Goal: Information Seeking & Learning: Learn about a topic

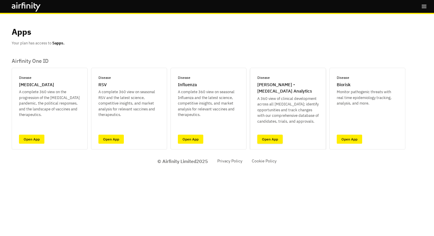
click at [272, 138] on link "Open App" at bounding box center [269, 139] width 25 height 9
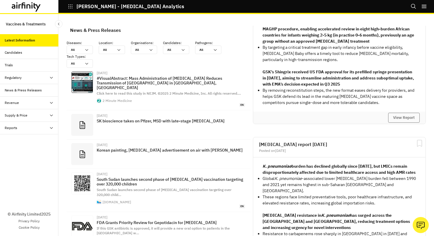
scroll to position [159, 0]
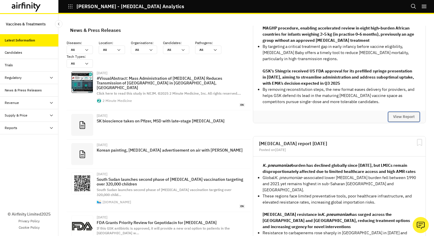
click at [392, 120] on button "View Report" at bounding box center [404, 117] width 32 height 10
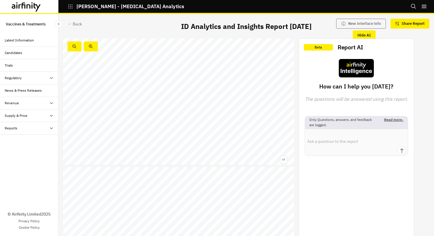
scroll to position [3171, 0]
click at [263, 94] on div "Phase I Phase I/II Phase II Phase III Approved Protein Subunit Live - attenuate…" at bounding box center [178, 101] width 231 height 130
click at [260, 92] on span "SkyZoster" at bounding box center [260, 92] width 9 height 2
click at [261, 92] on span "SkyZoster" at bounding box center [260, 92] width 9 height 2
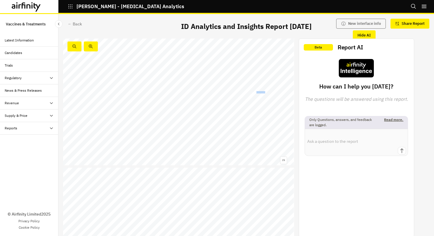
click at [261, 92] on span "SkyZoster" at bounding box center [260, 92] width 9 height 2
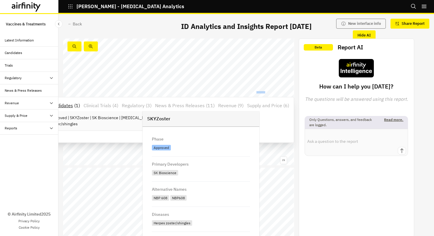
click at [101, 121] on p "Approved | SKYZoster | SK Bioscience | Herpes zoster/shingles" at bounding box center [107, 121] width 117 height 12
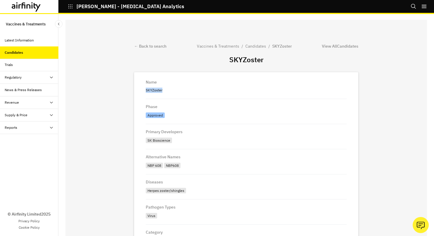
drag, startPoint x: 159, startPoint y: 91, endPoint x: 134, endPoint y: 88, distance: 25.2
copy p "SKYZoster"
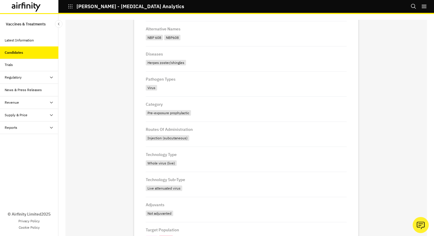
scroll to position [128, 0]
drag, startPoint x: 143, startPoint y: 188, endPoint x: 185, endPoint y: 191, distance: 42.4
click at [185, 191] on div "Live attenuated virus" at bounding box center [246, 188] width 201 height 8
copy div "Live attenuated virus"
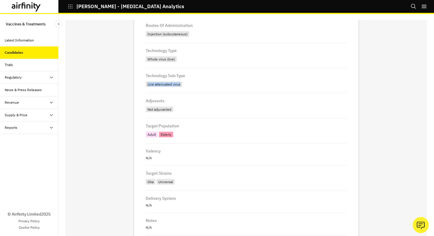
scroll to position [274, 0]
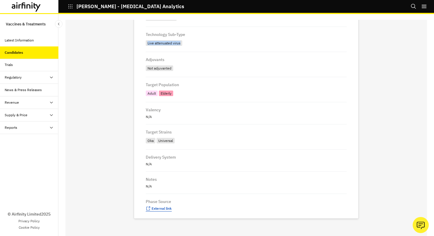
click at [156, 208] on span "External link" at bounding box center [162, 208] width 20 height 4
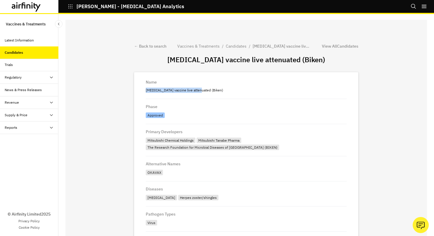
drag, startPoint x: 192, startPoint y: 90, endPoint x: 138, endPoint y: 94, distance: 53.3
copy p "[MEDICAL_DATA] vaccine live attenuated"
drag, startPoint x: 155, startPoint y: 173, endPoint x: 128, endPoint y: 172, distance: 27.7
click at [128, 172] on div "← Back to search Vaccines & Treatments / Candidates / Varicella vaccine live at…" at bounding box center [245, 131] width 361 height 222
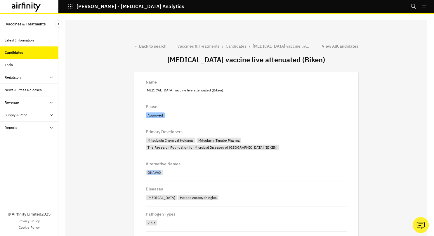
copy div "OKAVAX"
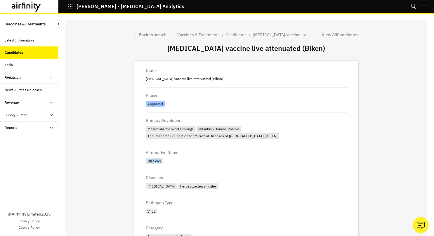
scroll to position [17, 0]
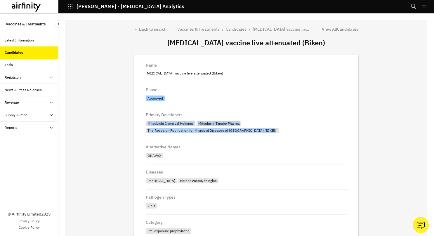
drag, startPoint x: 262, startPoint y: 131, endPoint x: 140, endPoint y: 126, distance: 122.7
copy div "Mitsubishi Chemical Holdings Mitsubishi Tanabe Pharma The Research Foundation f…"
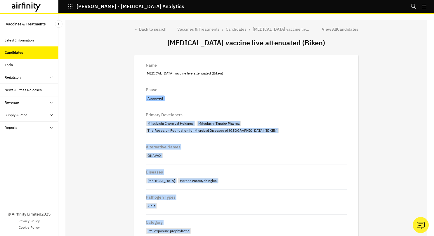
drag, startPoint x: 140, startPoint y: 126, endPoint x: 181, endPoint y: 239, distance: 120.1
click at [181, 236] on html "IDA - Infectious Disease Analytics Bookmarks Logout Vaccines & Treatments Lates…" at bounding box center [217, 118] width 434 height 236
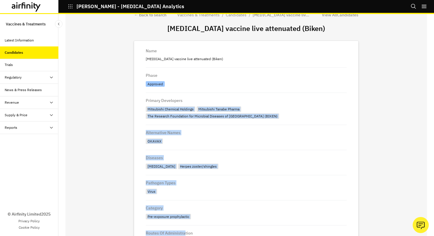
click at [247, 147] on div "Alternative Names OKAVAX" at bounding box center [246, 137] width 201 height 25
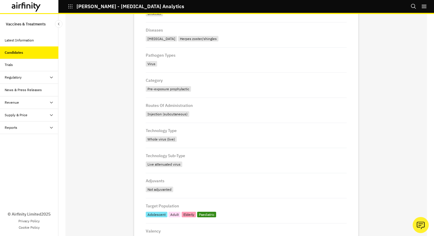
scroll to position [153, 0]
drag, startPoint x: 176, startPoint y: 165, endPoint x: 138, endPoint y: 164, distance: 38.5
click at [138, 164] on div "Name Varicella vaccine live attenuated (Biken) Phase Approved Primary Developer…" at bounding box center [246, 141] width 224 height 456
copy div "Live attenuated virus"
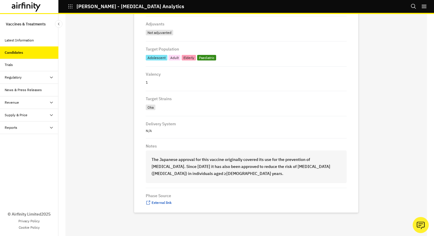
scroll to position [12, 0]
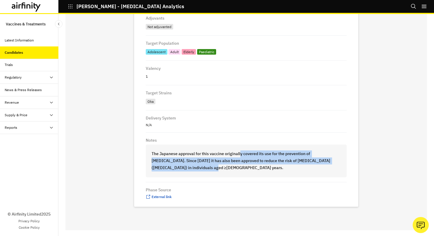
drag, startPoint x: 236, startPoint y: 155, endPoint x: 308, endPoint y: 168, distance: 72.7
click at [308, 168] on div "The Japanese approval for this vaccine originally covered its use for the preve…" at bounding box center [246, 161] width 199 height 30
click at [152, 196] on span "External link" at bounding box center [162, 196] width 20 height 4
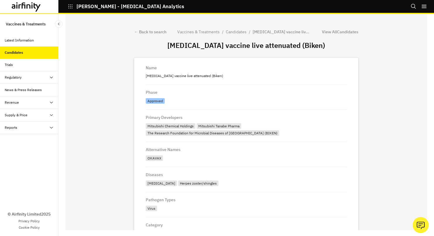
scroll to position [0, 0]
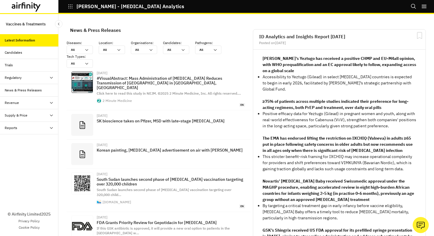
scroll to position [85, 0]
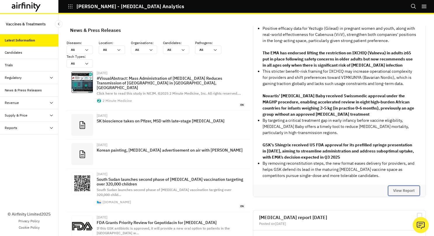
click at [396, 194] on button "View Report" at bounding box center [404, 191] width 32 height 10
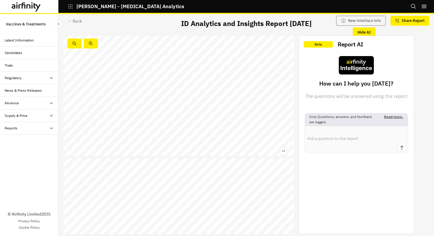
scroll to position [3133, 0]
click at [187, 138] on span "BNT167" at bounding box center [187, 138] width 7 height 2
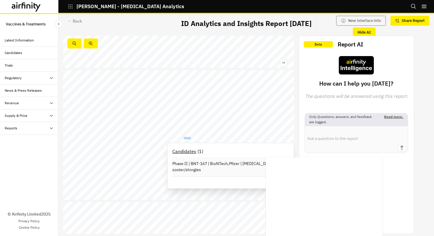
drag, startPoint x: 187, startPoint y: 138, endPoint x: 242, endPoint y: 164, distance: 61.1
click at [242, 164] on p "Phase II | BNT-167 | BioNTech,Pfizer | Herpes zoster/shingles" at bounding box center [230, 167] width 117 height 12
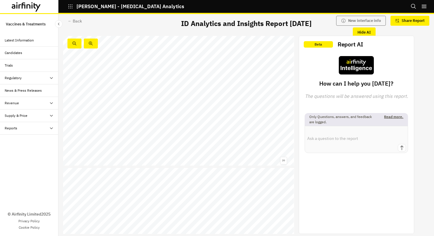
scroll to position [3133, 0]
click at [150, 139] on span "mRNA" at bounding box center [148, 139] width 6 height 2
click at [153, 140] on span "1468" at bounding box center [153, 139] width 5 height 2
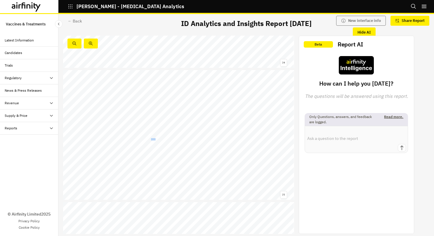
click at [153, 140] on span "1468" at bounding box center [153, 139] width 5 height 2
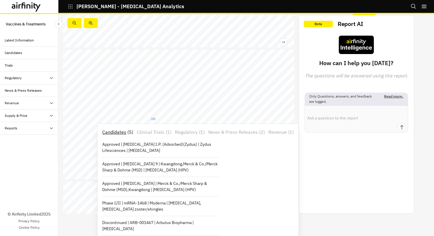
scroll to position [23, 0]
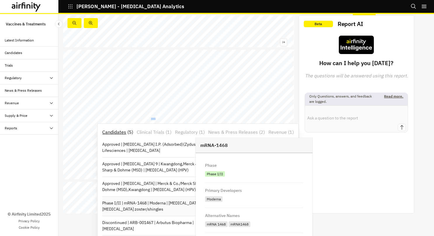
click at [172, 207] on p "Phase I/II | mRNA-1468 | Moderna | Chickenpox, Herpes zoster/shingles" at bounding box center [160, 206] width 117 height 12
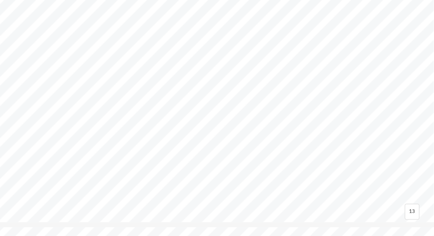
scroll to position [3100, 0]
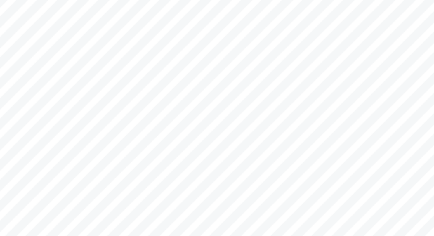
click at [94, 137] on span "IN001" at bounding box center [94, 137] width 6 height 2
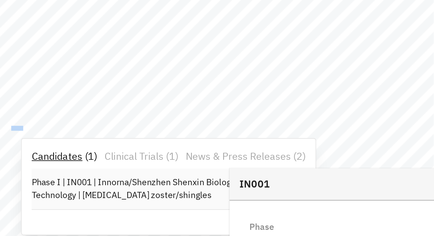
click at [135, 167] on p "Phase I | IN001 | Innorna/Shenzhen Shenxin Biological Technology | Herpes zoste…" at bounding box center [159, 165] width 117 height 12
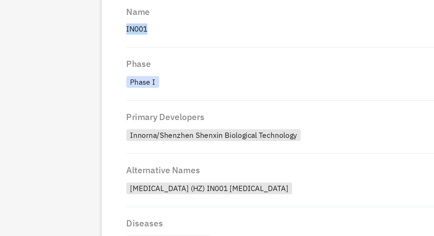
drag, startPoint x: 159, startPoint y: 95, endPoint x: 140, endPoint y: 94, distance: 19.1
copy p "IN001"
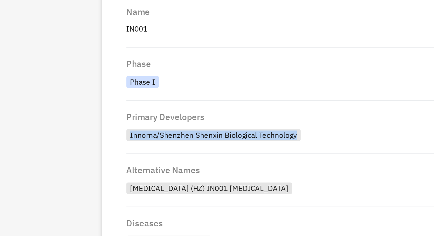
drag, startPoint x: 222, startPoint y: 141, endPoint x: 142, endPoint y: 139, distance: 79.4
click at [146, 139] on div "Innorna/Shenzhen Shenxin Biological Technology" at bounding box center [187, 141] width 82 height 6
copy div "Innorna/Shenzhen Shenxin Biological Technology"
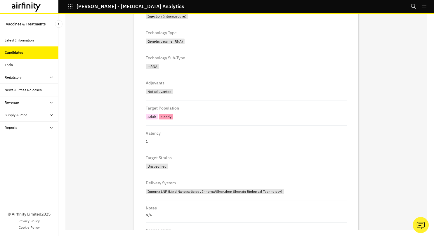
scroll to position [279, 0]
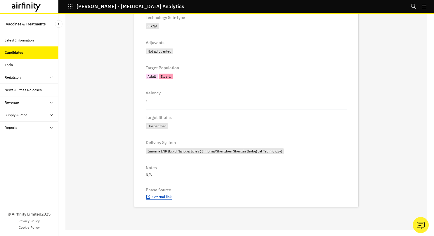
click at [154, 196] on span "External link" at bounding box center [162, 196] width 20 height 4
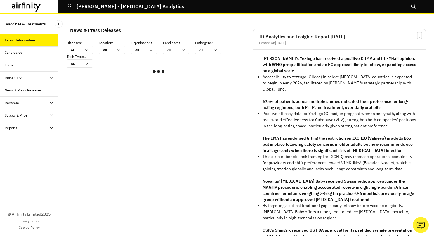
scroll to position [346, 170]
click at [89, 49] on icon at bounding box center [86, 50] width 5 height 5
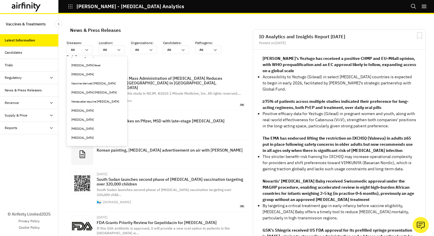
scroll to position [1555, 0]
click at [86, 90] on div "[MEDICAL_DATA] [MEDICAL_DATA]" at bounding box center [96, 92] width 51 height 4
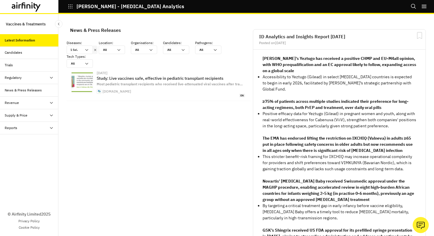
click at [23, 51] on div "Candidates" at bounding box center [32, 52] width 54 height 5
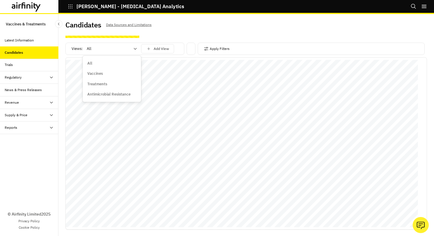
click at [137, 47] on icon at bounding box center [135, 48] width 5 height 5
click at [99, 74] on p "Vaccines" at bounding box center [94, 74] width 15 height 6
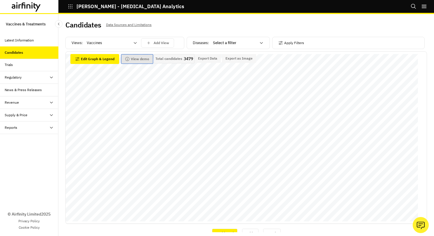
click at [137, 59] on button "View demo" at bounding box center [136, 59] width 31 height 9
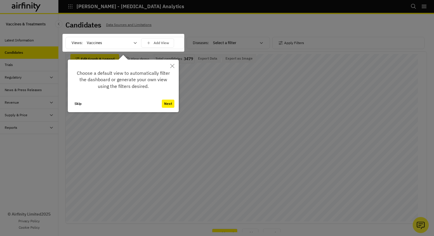
click at [169, 103] on button "Next" at bounding box center [168, 104] width 13 height 8
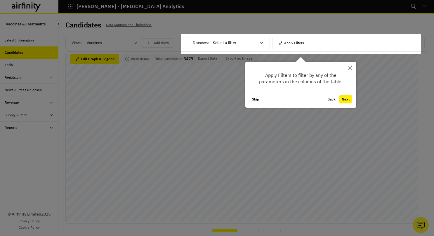
click at [347, 99] on button "Next" at bounding box center [345, 99] width 13 height 8
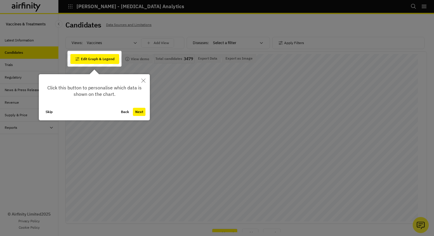
click at [139, 113] on button "Next" at bounding box center [139, 112] width 13 height 8
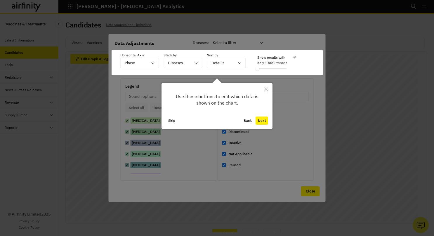
click at [248, 120] on button "Back" at bounding box center [247, 120] width 13 height 8
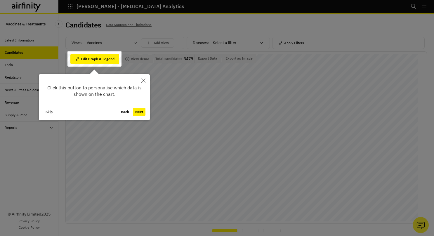
click at [143, 109] on button "Next" at bounding box center [139, 112] width 13 height 8
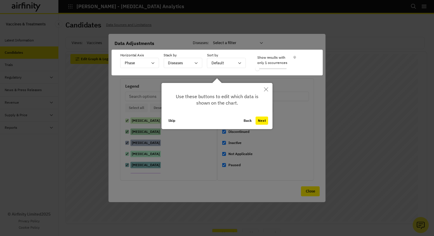
click at [357, 54] on div at bounding box center [217, 118] width 434 height 236
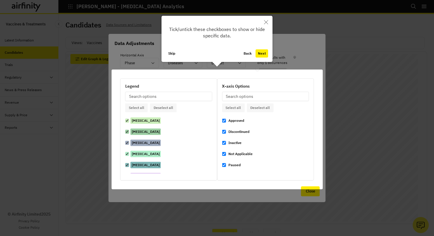
click at [266, 22] on icon "Close" at bounding box center [266, 22] width 4 height 4
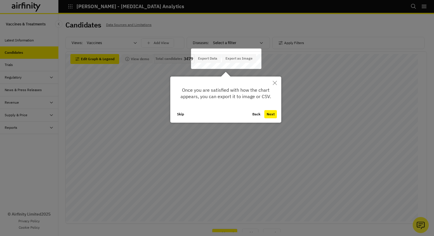
click at [275, 82] on icon "Close" at bounding box center [275, 83] width 4 height 4
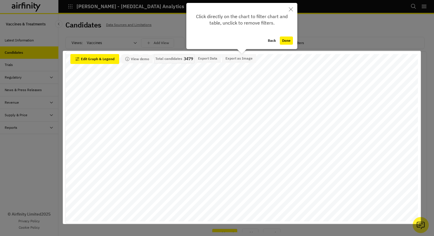
click at [107, 60] on div at bounding box center [242, 137] width 358 height 173
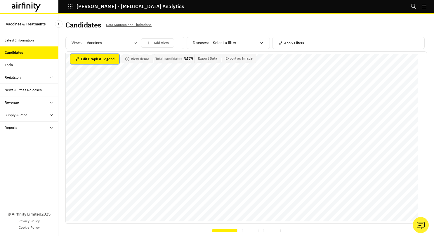
click at [107, 60] on button "Edit Graph & Legend" at bounding box center [94, 59] width 49 height 10
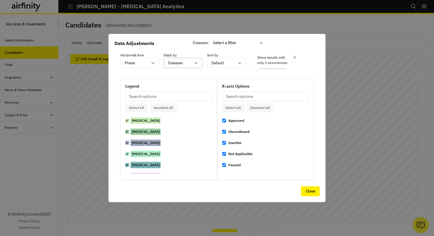
click at [198, 62] on icon at bounding box center [196, 63] width 5 height 5
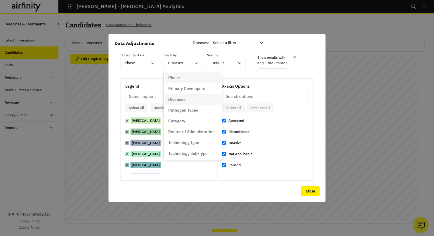
click at [195, 42] on div "Diseases : Select a filter" at bounding box center [230, 42] width 74 height 9
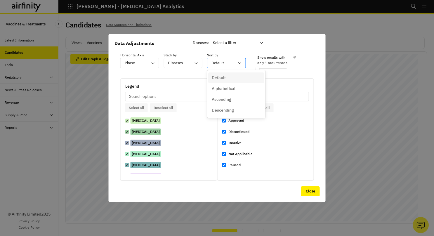
click at [239, 62] on icon at bounding box center [239, 63] width 5 height 5
click at [269, 42] on p "Data Adjustments" at bounding box center [216, 43] width 205 height 7
click at [150, 97] on input at bounding box center [168, 96] width 87 height 9
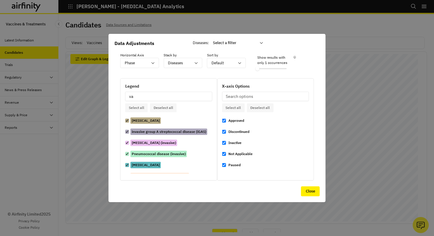
scroll to position [1, 0]
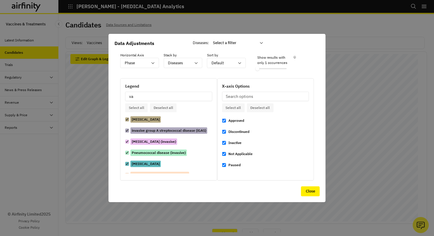
type input "v"
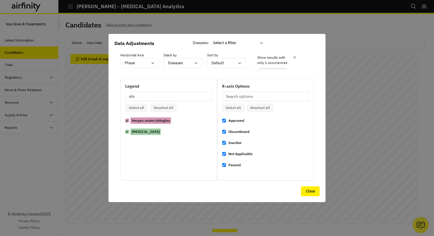
scroll to position [0, 0]
type input "shi"
click at [129, 133] on div "Shigellosis" at bounding box center [168, 131] width 87 height 6
click at [127, 134] on input "Shigellosis" at bounding box center [127, 131] width 4 height 6
checkbox input "false"
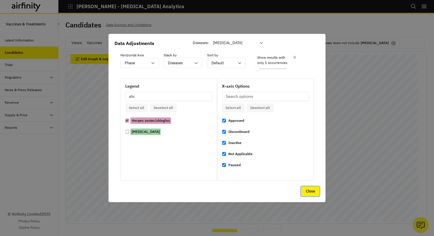
click at [315, 192] on button "Close" at bounding box center [310, 191] width 19 height 10
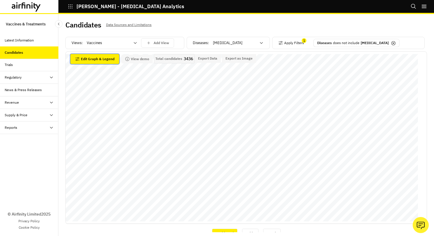
click at [105, 57] on button "Edit Graph & Legend" at bounding box center [94, 59] width 49 height 10
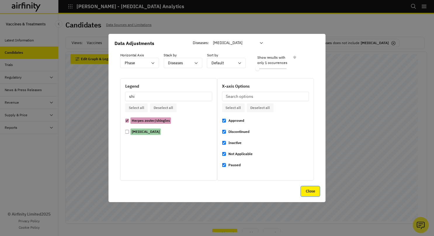
click at [307, 194] on button "Close" at bounding box center [310, 191] width 19 height 10
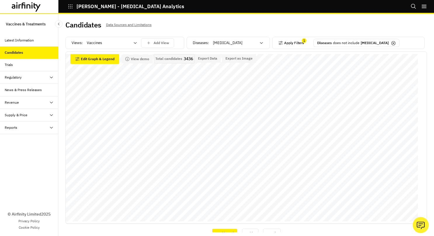
click at [290, 40] on button "Apply Filters" at bounding box center [291, 42] width 26 height 9
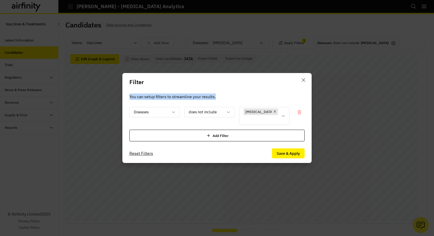
drag, startPoint x: 290, startPoint y: 46, endPoint x: 267, endPoint y: 103, distance: 61.7
click at [267, 103] on div "Filter You can setup filters to streamline your results. Diseases does not incl…" at bounding box center [217, 118] width 434 height 236
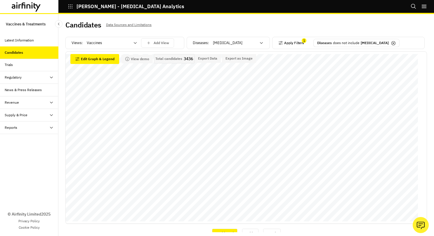
click at [297, 42] on button "Apply Filters" at bounding box center [291, 42] width 26 height 9
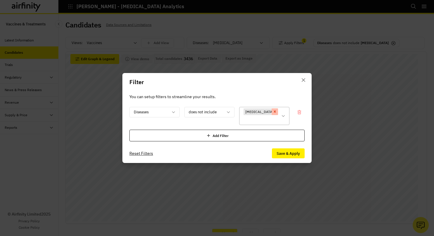
click at [273, 114] on icon "Remove [object Object]" at bounding box center [275, 111] width 4 height 4
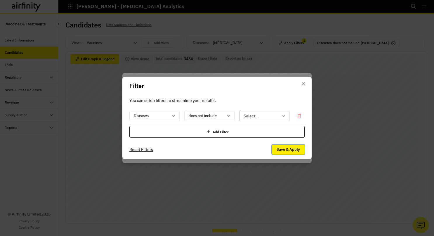
click at [291, 149] on button "Save & Apply" at bounding box center [288, 150] width 33 height 10
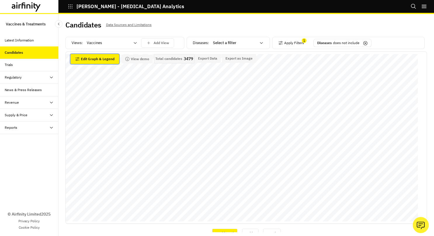
click at [112, 57] on button "Edit Graph & Legend" at bounding box center [94, 59] width 49 height 10
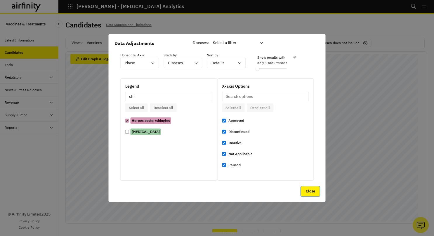
click at [313, 190] on button "Close" at bounding box center [310, 191] width 19 height 10
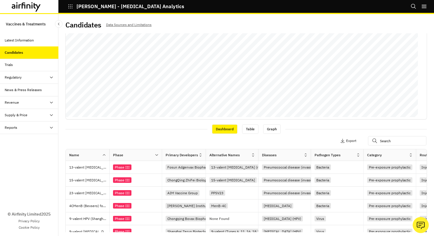
scroll to position [105, 0]
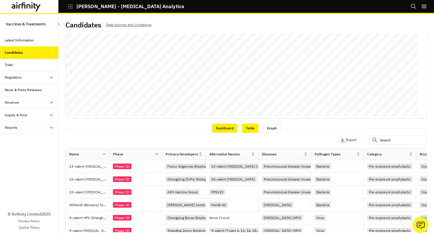
click at [244, 127] on div "Table" at bounding box center [250, 127] width 16 height 9
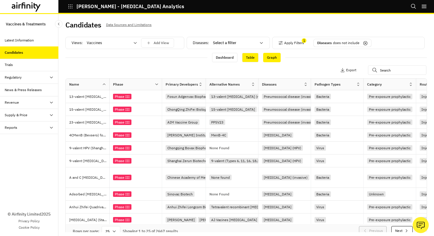
click at [267, 55] on div "Graph" at bounding box center [272, 57] width 18 height 9
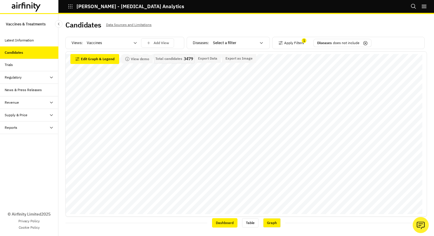
click at [221, 222] on div "Dashboard" at bounding box center [224, 222] width 25 height 9
click at [342, 43] on p "does not include" at bounding box center [346, 42] width 27 height 5
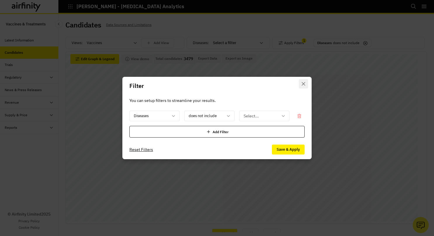
click at [303, 86] on button "Close" at bounding box center [303, 83] width 9 height 9
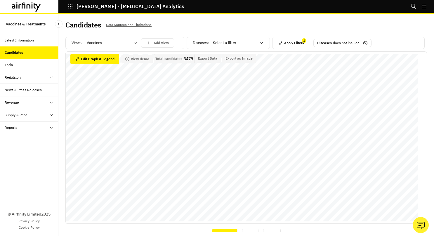
click at [290, 43] on button "Apply Filters" at bounding box center [291, 42] width 26 height 9
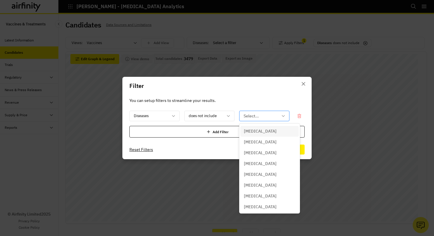
click at [282, 116] on icon at bounding box center [283, 116] width 3 height 2
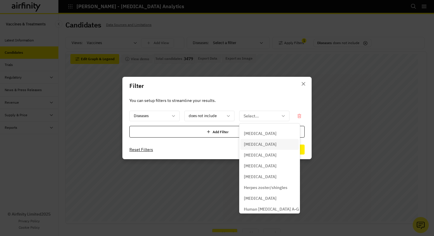
scroll to position [646, 0]
click at [265, 187] on p "Herpes zoster/shingles" at bounding box center [266, 187] width 44 height 6
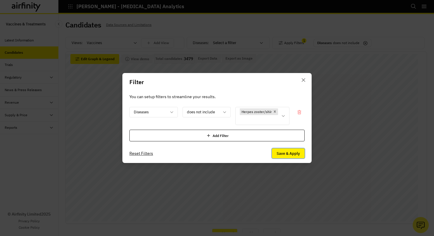
click at [287, 154] on button "Save & Apply" at bounding box center [288, 153] width 33 height 10
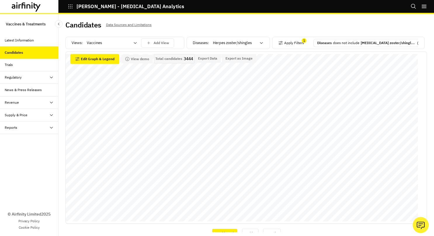
click at [417, 42] on icon at bounding box center [419, 43] width 5 height 5
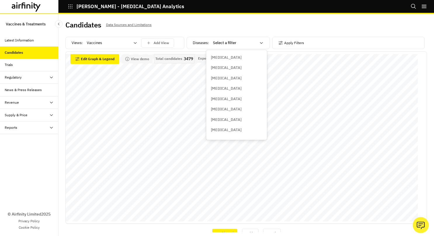
click at [260, 42] on icon at bounding box center [261, 43] width 5 height 5
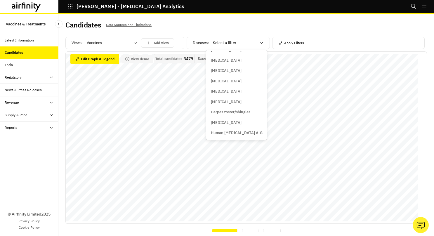
scroll to position [619, 0]
click at [218, 100] on p "Herpes" at bounding box center [226, 102] width 31 height 6
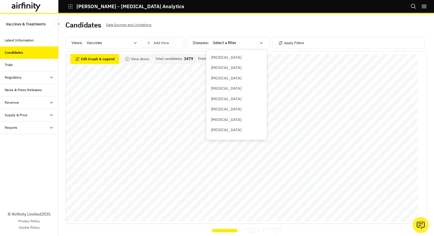
click at [259, 42] on icon at bounding box center [261, 43] width 5 height 5
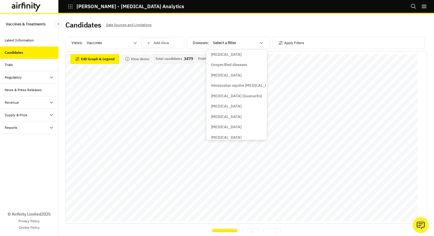
scroll to position [1411, 0]
click at [228, 78] on p "Urinary tract infection" at bounding box center [226, 77] width 31 height 6
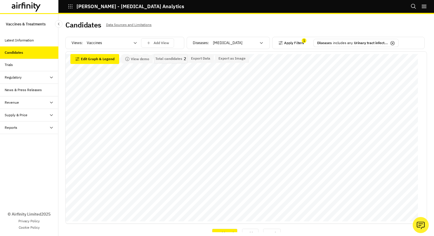
click at [298, 41] on button "Apply Filters" at bounding box center [291, 42] width 26 height 9
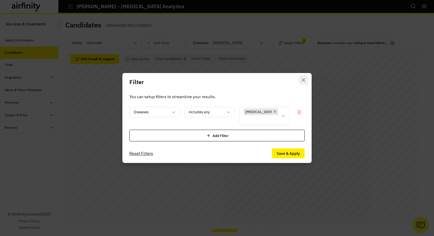
click at [301, 79] on button "Close" at bounding box center [303, 79] width 9 height 9
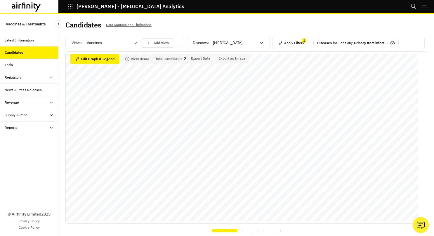
click at [10, 64] on div "Trials" at bounding box center [9, 64] width 8 height 5
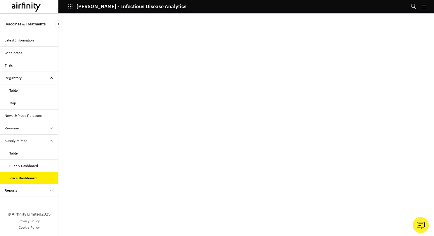
scroll to position [12, 0]
click at [36, 188] on div "Reports" at bounding box center [32, 190] width 54 height 5
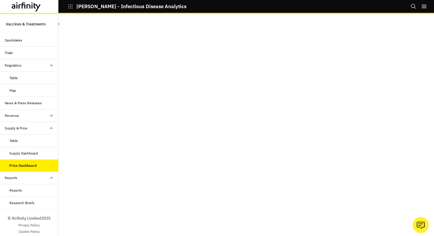
scroll to position [0, 0]
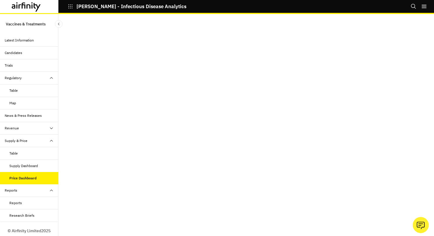
click at [20, 43] on div "Latest Information" at bounding box center [19, 40] width 29 height 5
